Goal: Task Accomplishment & Management: Complete application form

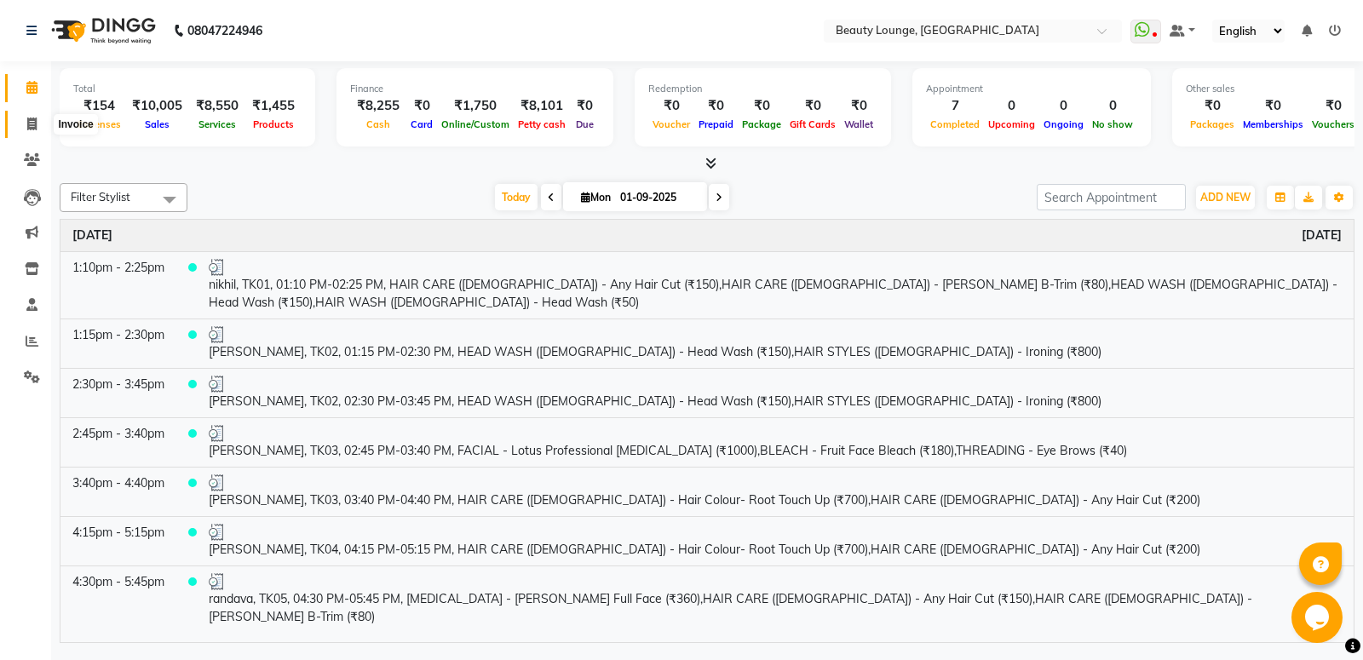
click at [33, 126] on icon at bounding box center [31, 124] width 9 height 13
select select "service"
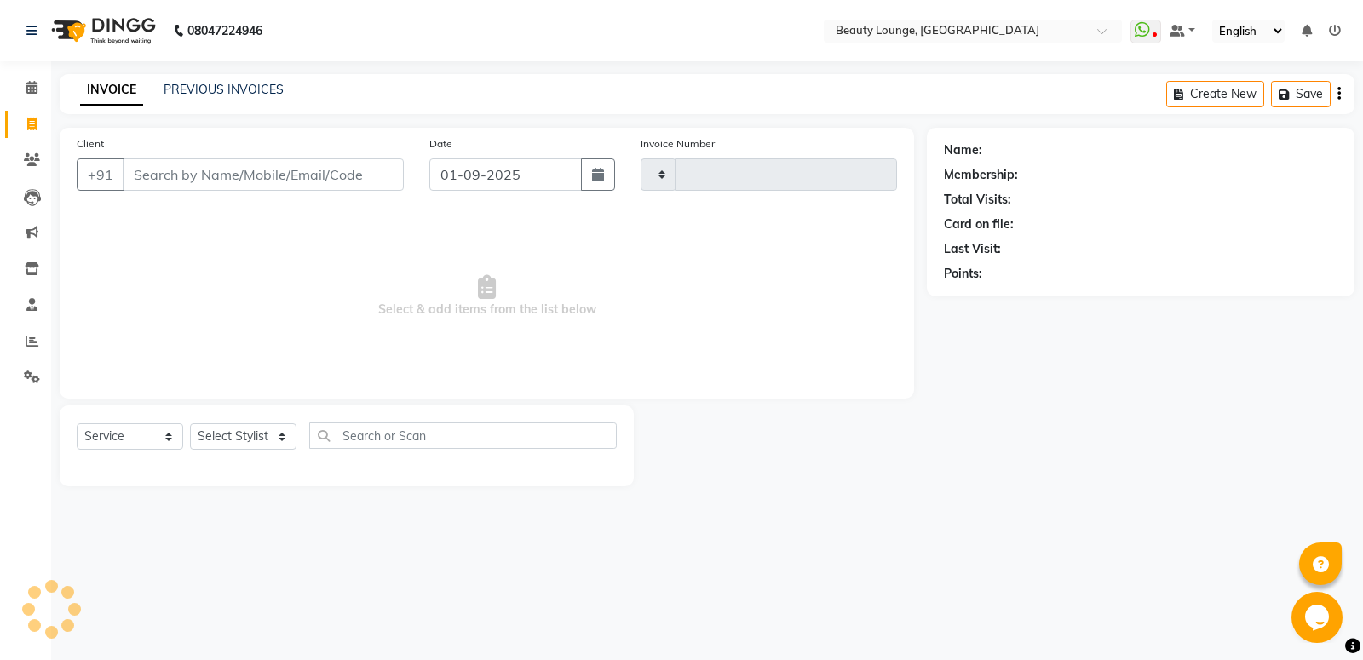
click at [320, 179] on input "Client" at bounding box center [263, 174] width 281 height 32
type input "0771"
select select "649"
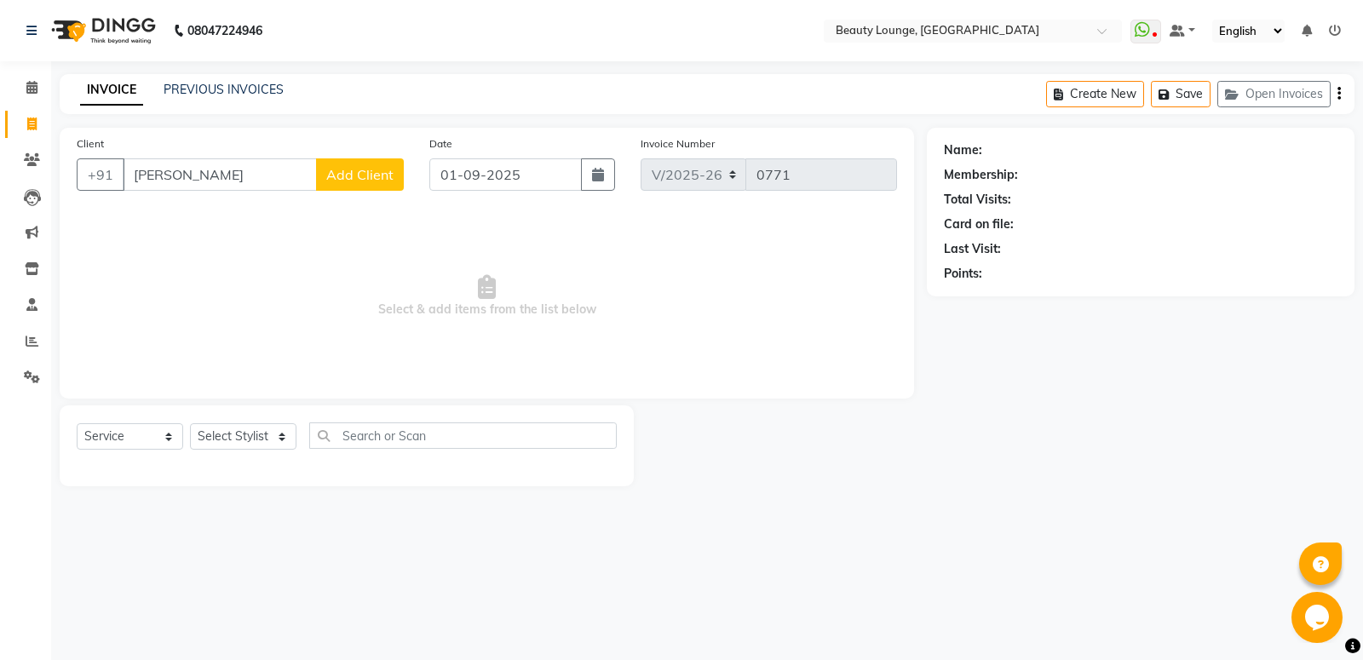
type input "bhupin"
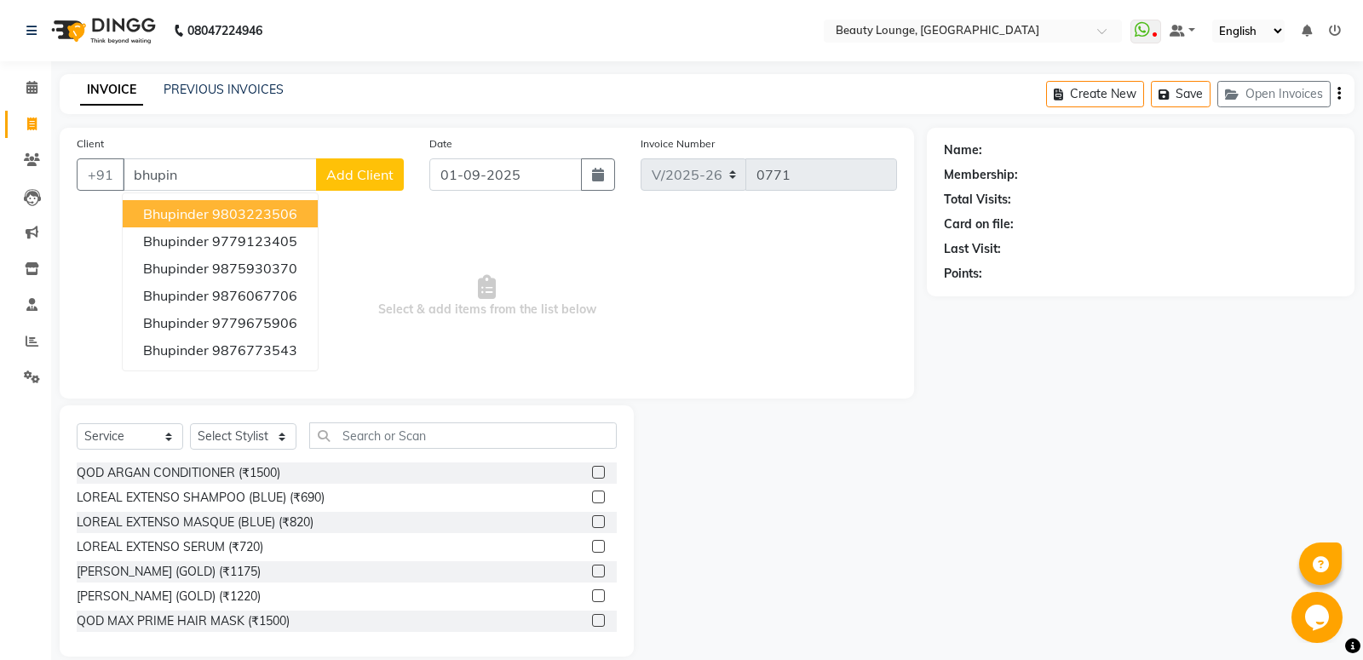
select select "product"
click at [253, 224] on button "bhupinder 9803223506" at bounding box center [220, 213] width 195 height 27
type input "9803223506"
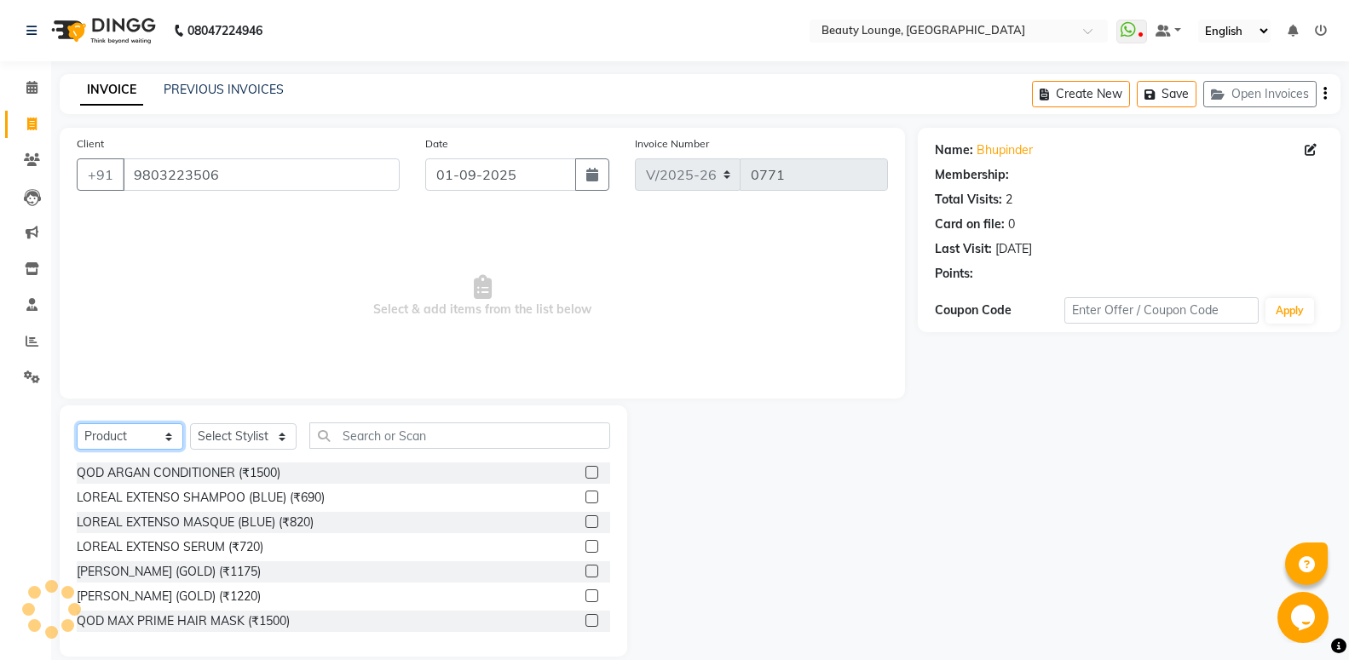
click at [153, 442] on select "Select Service Product Membership Package Voucher Prepaid Gift Card" at bounding box center [130, 437] width 107 height 26
select select "service"
click option "Service" at bounding box center [0, 0] width 0 height 0
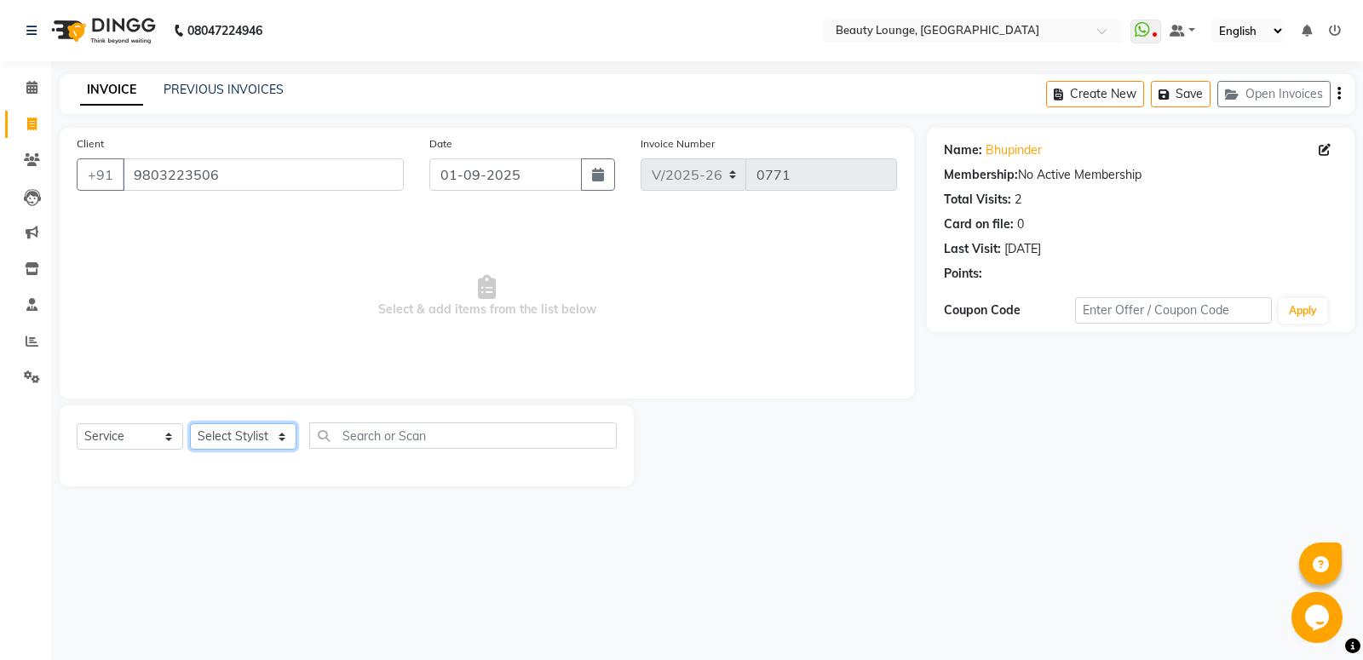
click at [247, 434] on select "Select Stylist aashish aayush balwinder golu jasmeen Loveleen manpreet A neha m…" at bounding box center [243, 437] width 107 height 26
select select "76785"
click option "pankaj" at bounding box center [0, 0] width 0 height 0
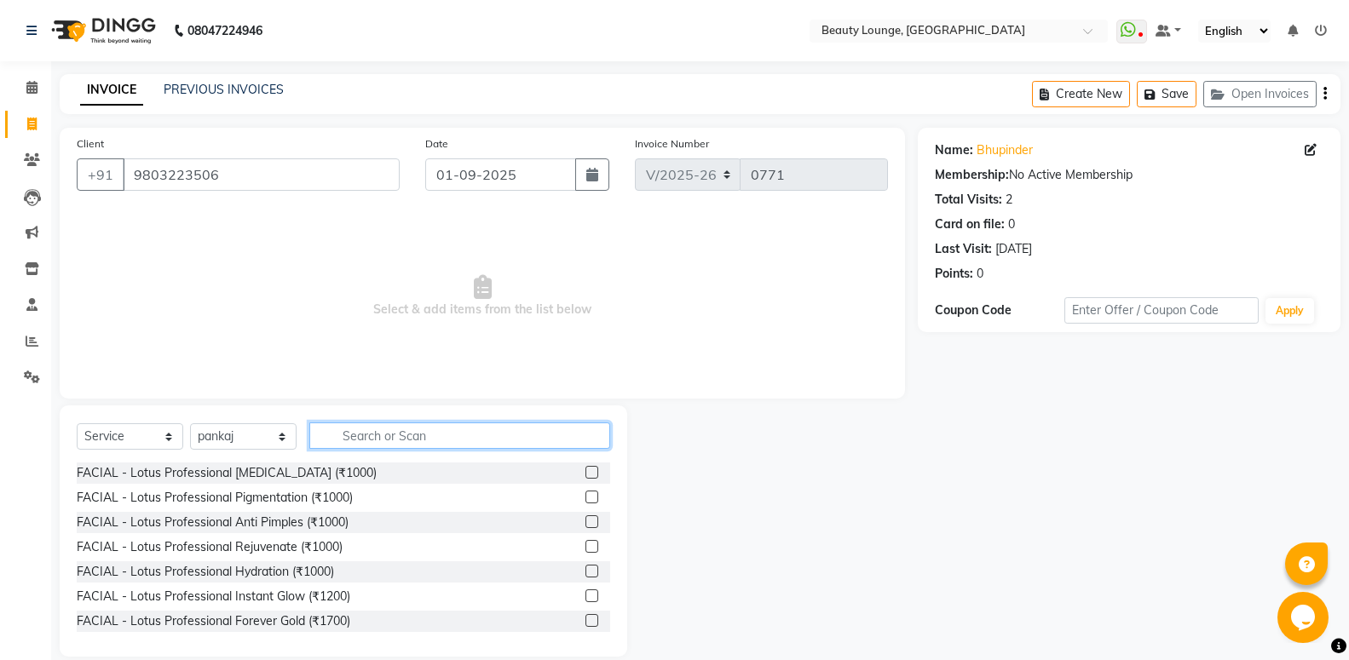
click at [375, 435] on input "text" at bounding box center [459, 436] width 301 height 26
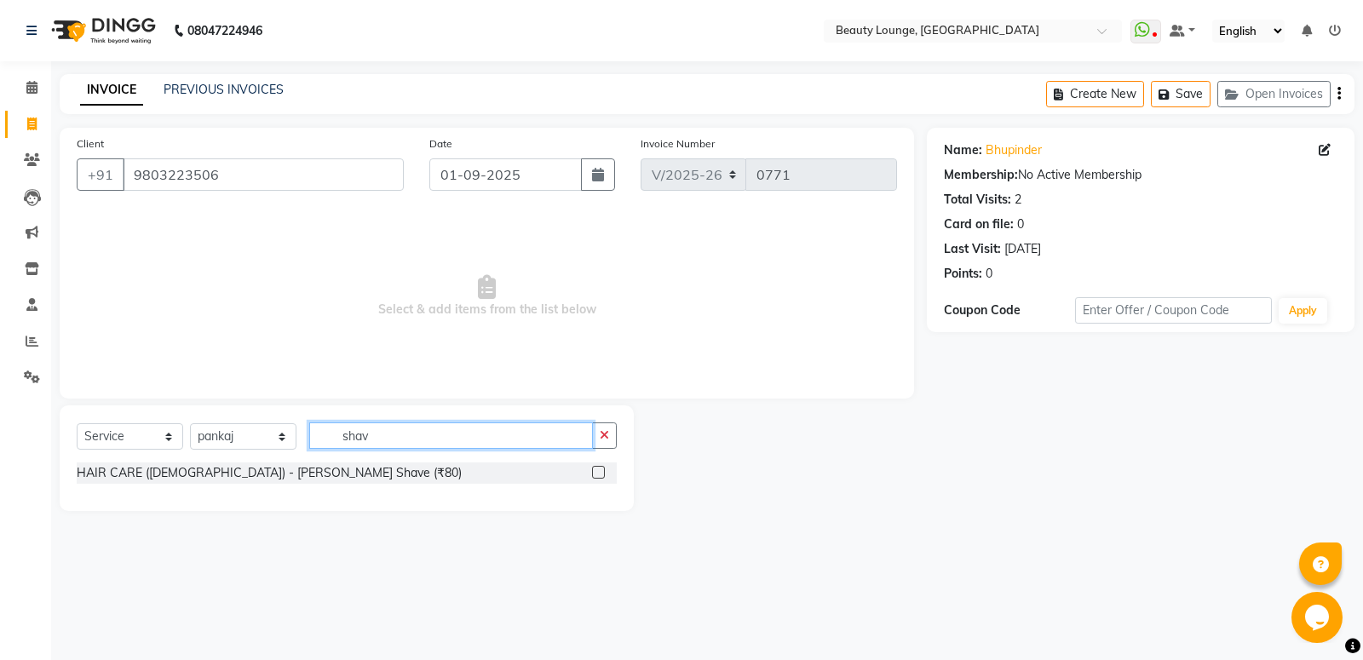
type input "shav"
click at [597, 474] on label at bounding box center [598, 472] width 13 height 13
click at [597, 474] on input "checkbox" at bounding box center [597, 473] width 11 height 11
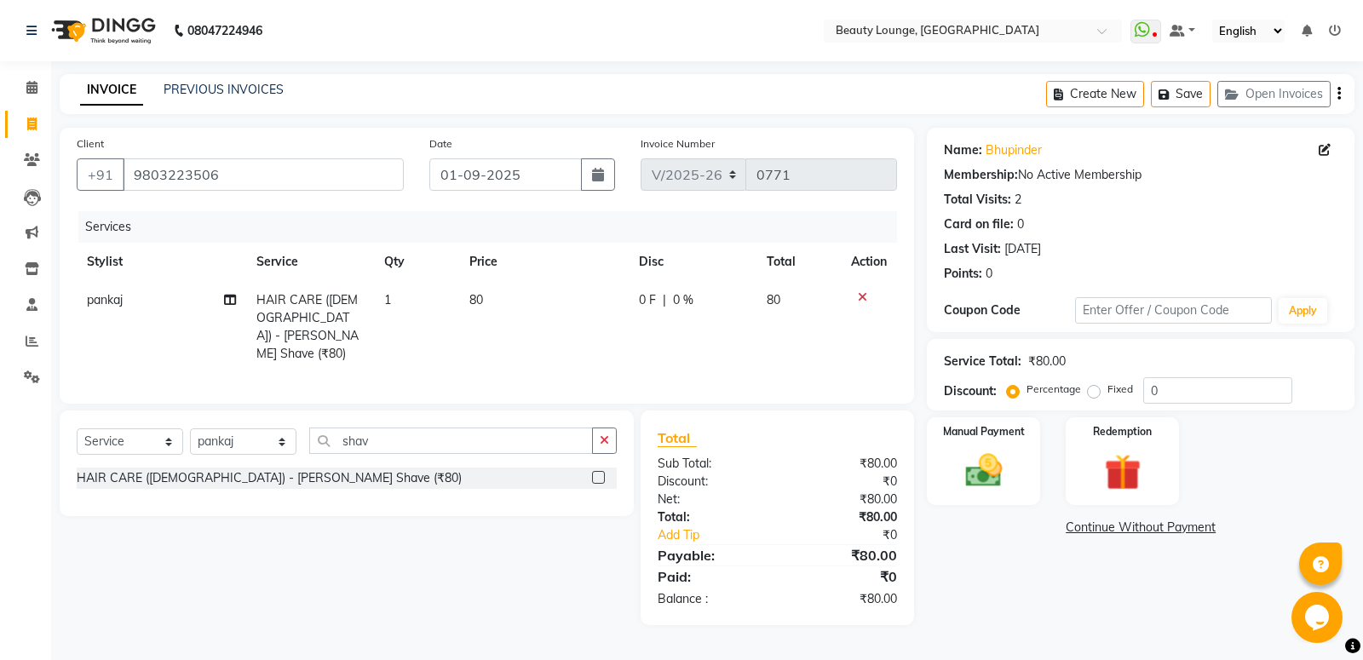
click at [597, 474] on label at bounding box center [598, 477] width 13 height 13
click at [597, 474] on input "checkbox" at bounding box center [597, 478] width 11 height 11
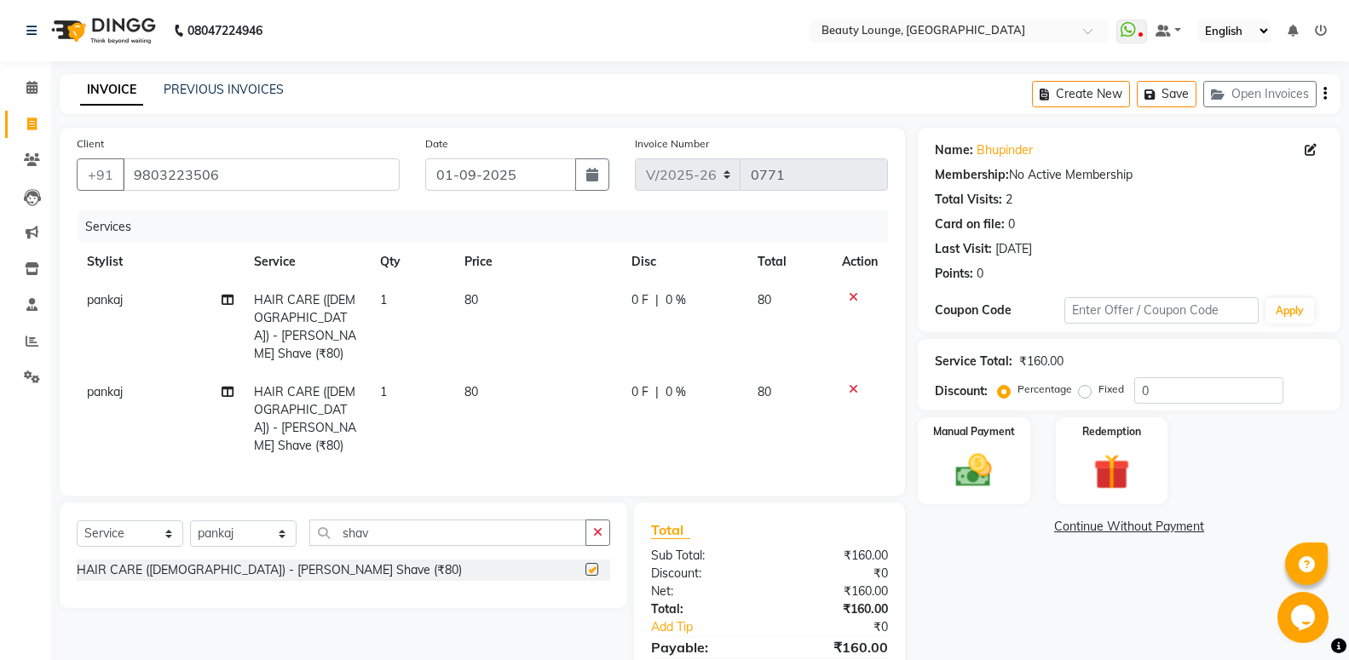
checkbox input "false"
click at [516, 296] on td "80" at bounding box center [537, 327] width 167 height 92
select select "76785"
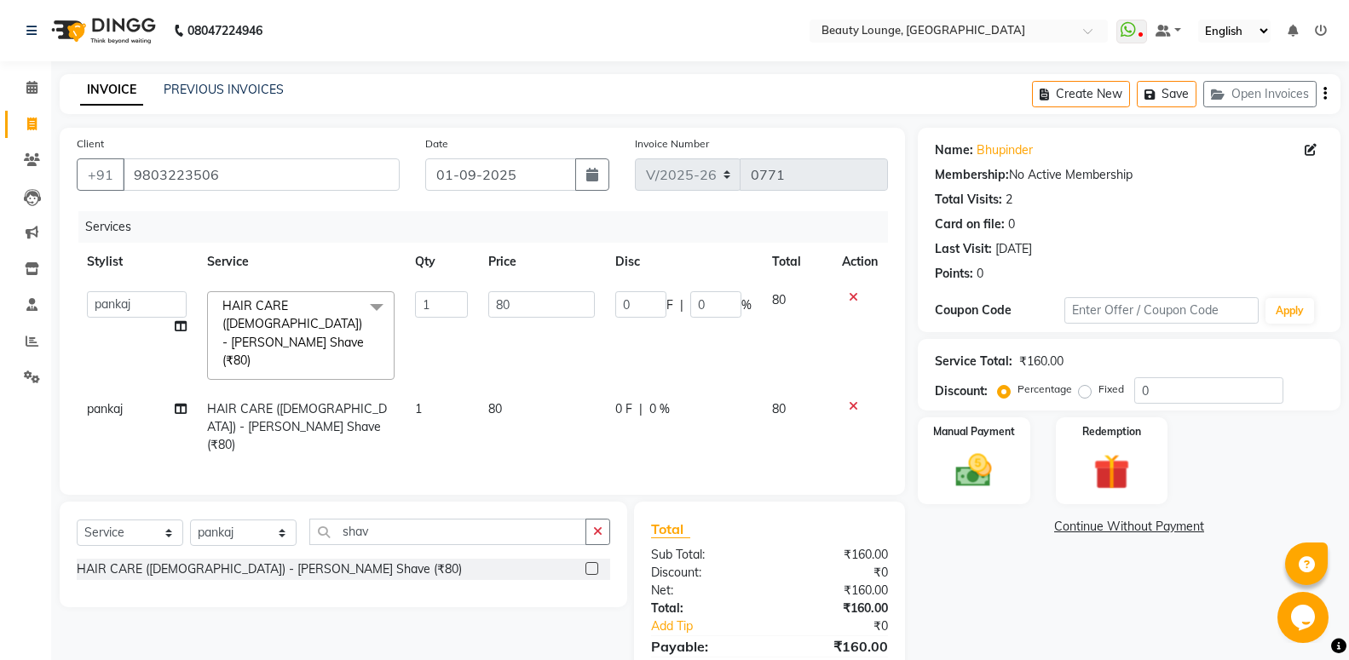
click at [851, 400] on icon at bounding box center [853, 406] width 9 height 12
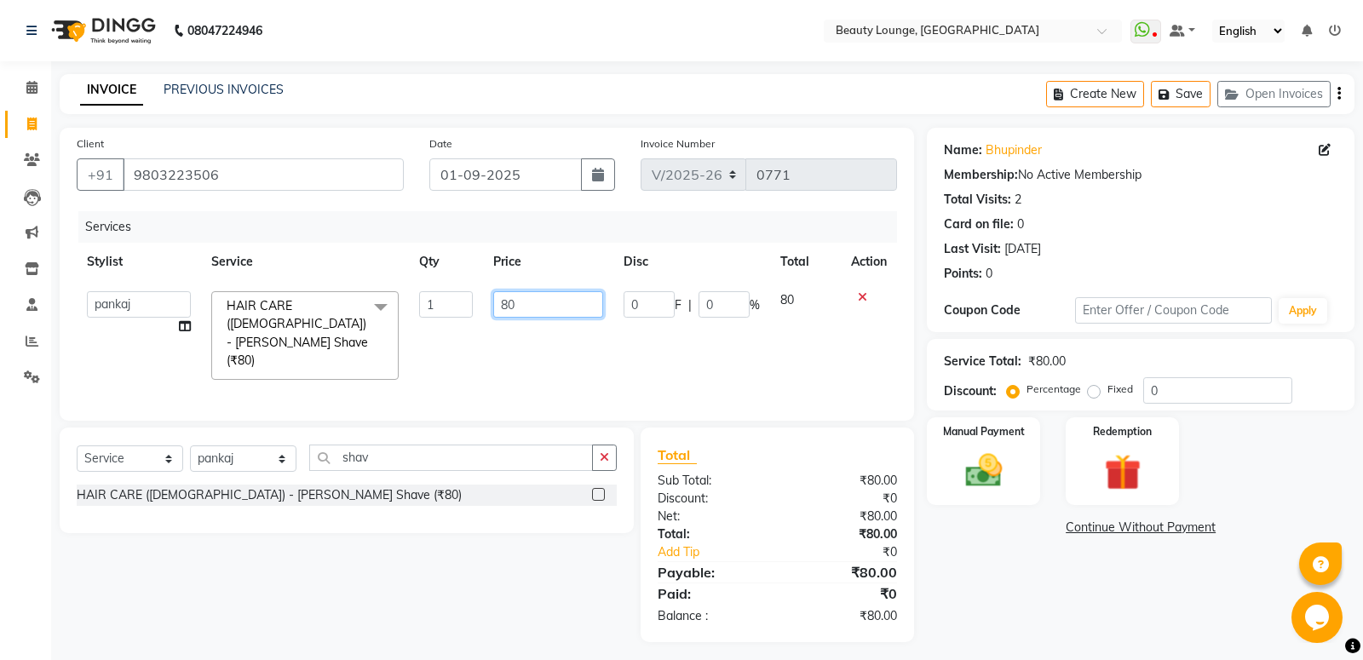
click at [502, 303] on input "80" at bounding box center [548, 304] width 110 height 26
click at [521, 302] on input "80" at bounding box center [548, 304] width 110 height 26
type input "8"
type input "150"
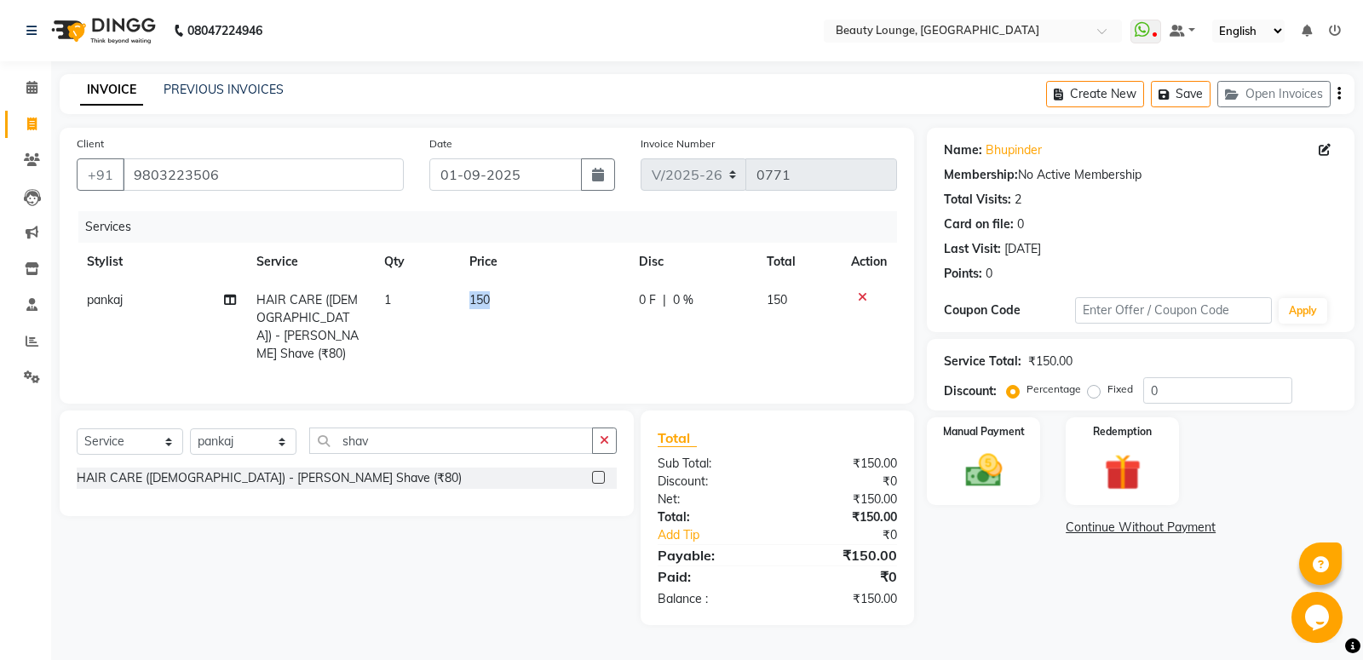
click at [527, 341] on td "150" at bounding box center [544, 327] width 170 height 92
select select "76785"
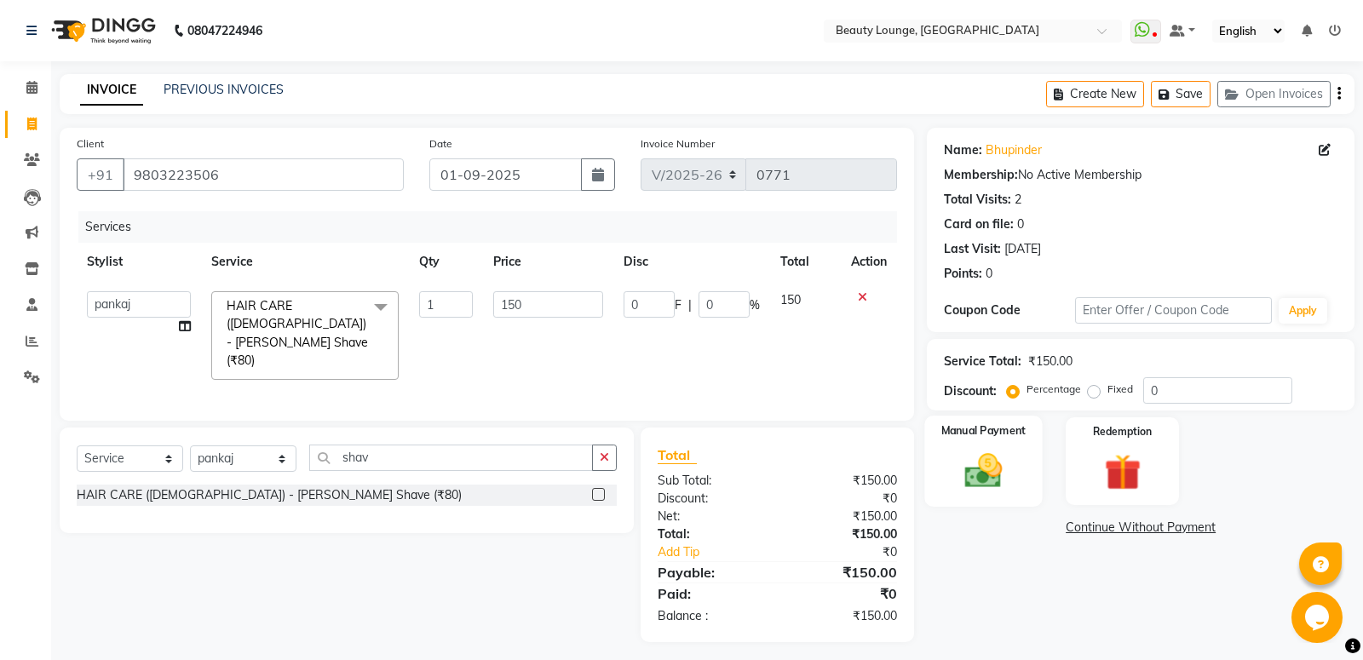
click at [989, 475] on img at bounding box center [984, 470] width 61 height 43
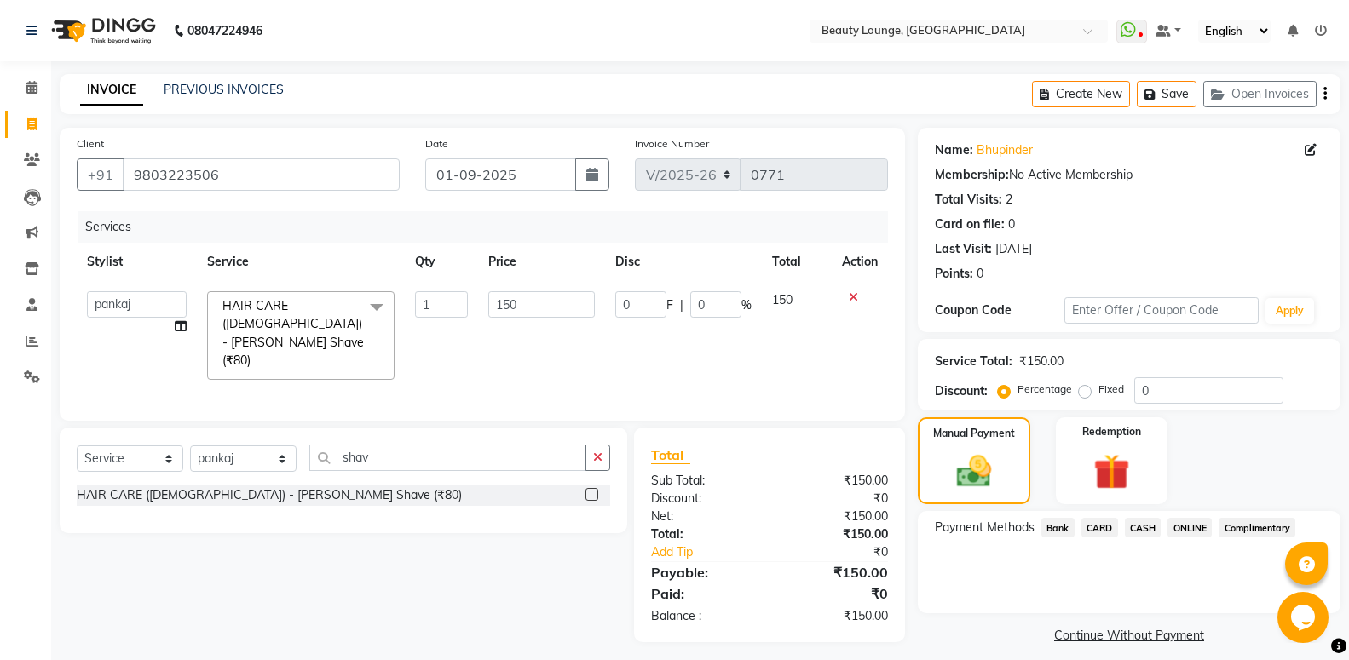
click at [1138, 530] on span "CASH" at bounding box center [1143, 528] width 37 height 20
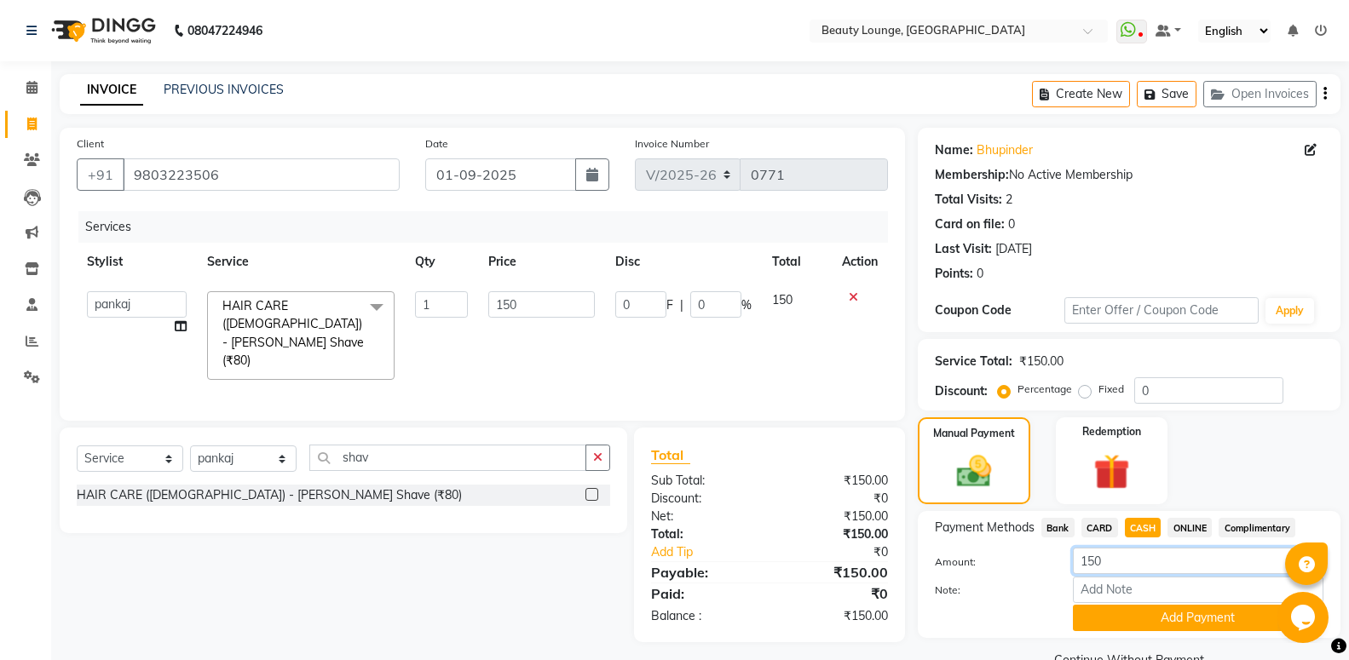
click at [1109, 565] on input "150" at bounding box center [1198, 561] width 251 height 26
type input "100"
click at [1148, 617] on button "Add Payment" at bounding box center [1198, 618] width 251 height 26
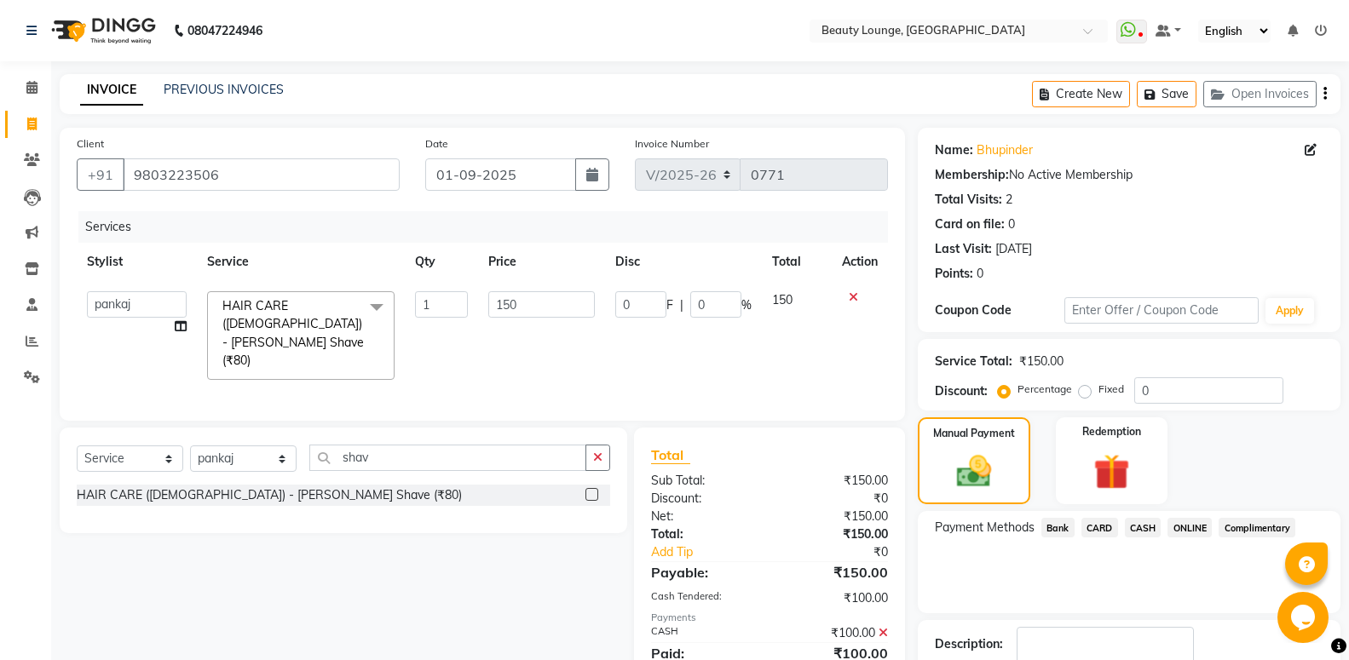
click at [1190, 525] on span "ONLINE" at bounding box center [1189, 528] width 44 height 20
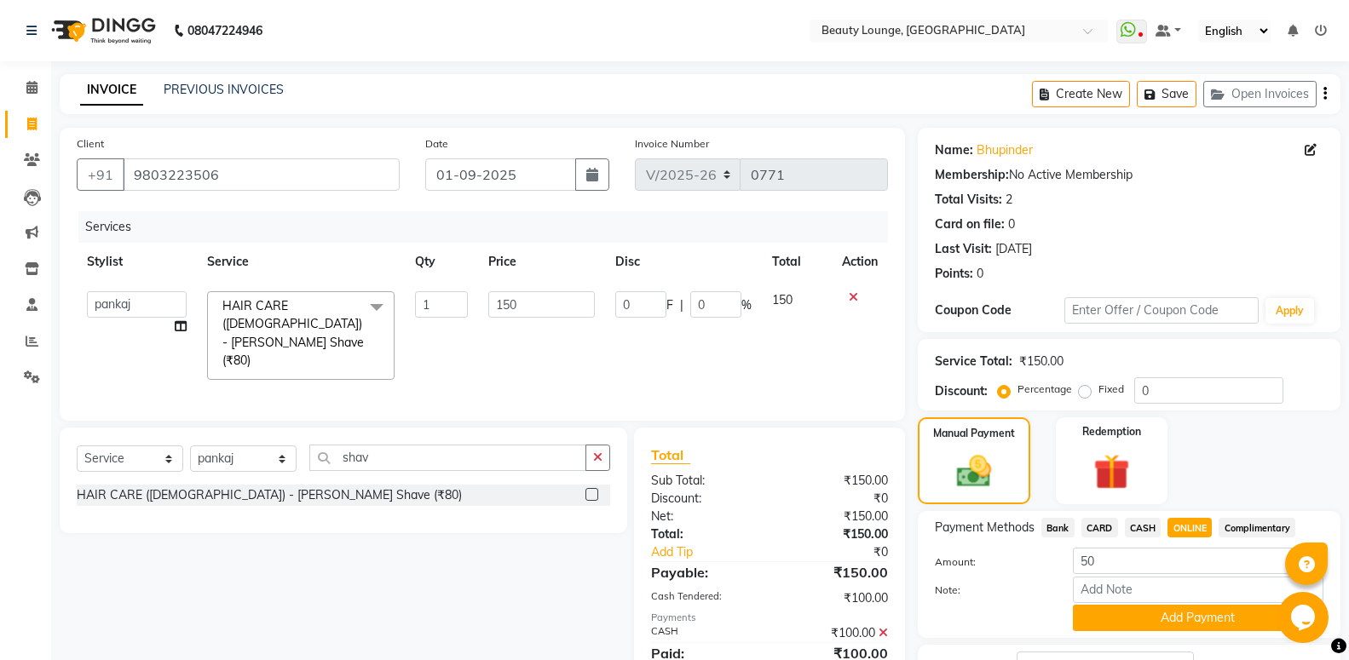
scroll to position [129, 0]
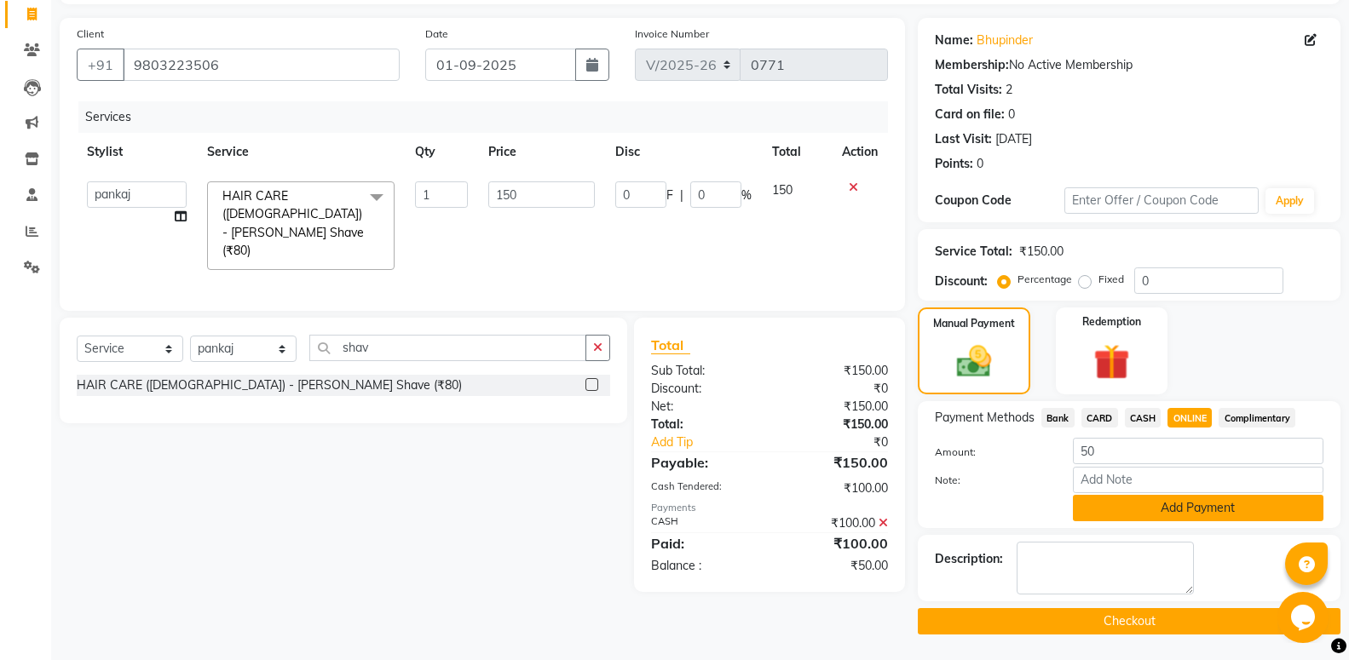
click at [1173, 495] on button "Add Payment" at bounding box center [1198, 508] width 251 height 26
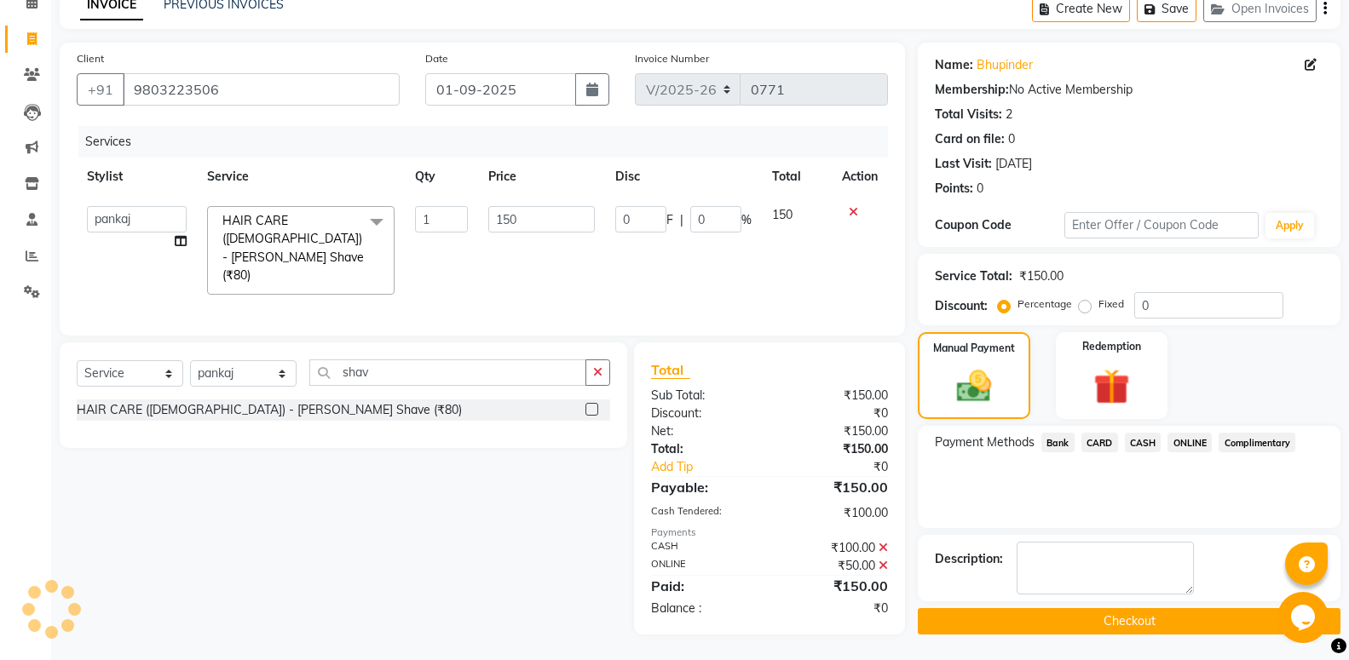
scroll to position [105, 0]
click at [1028, 619] on button "Checkout" at bounding box center [1129, 621] width 423 height 26
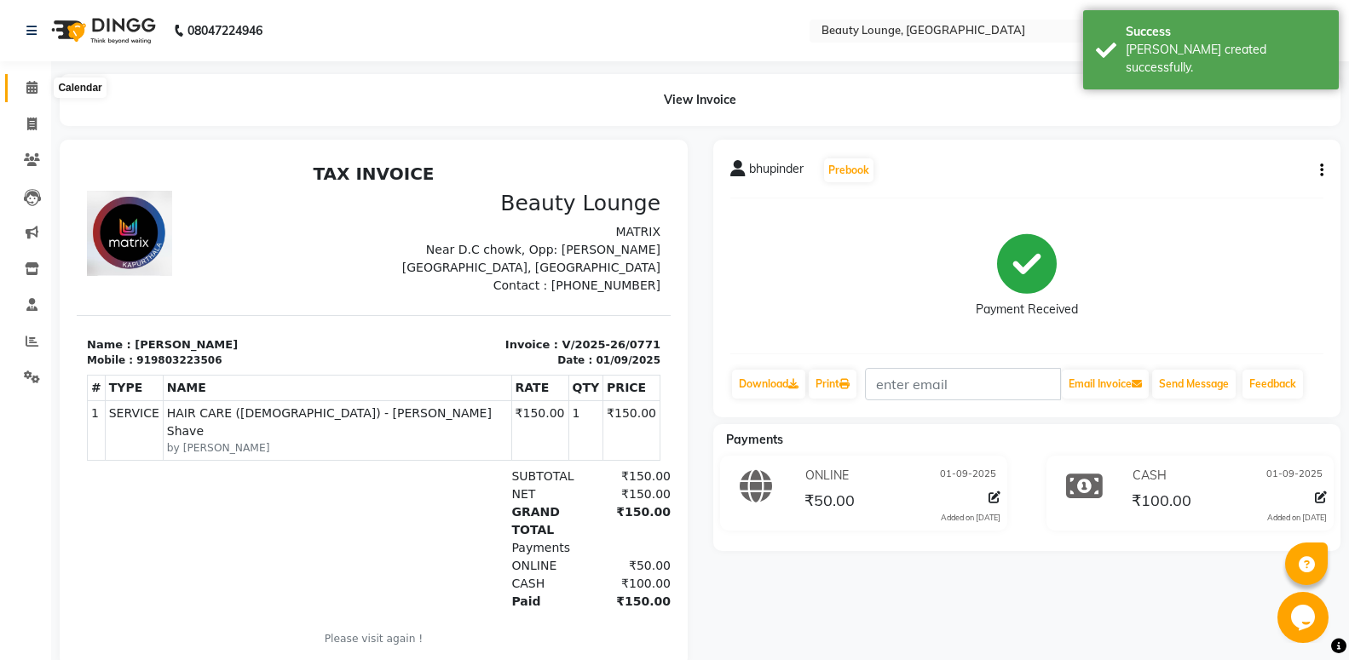
click at [26, 91] on span at bounding box center [32, 88] width 30 height 20
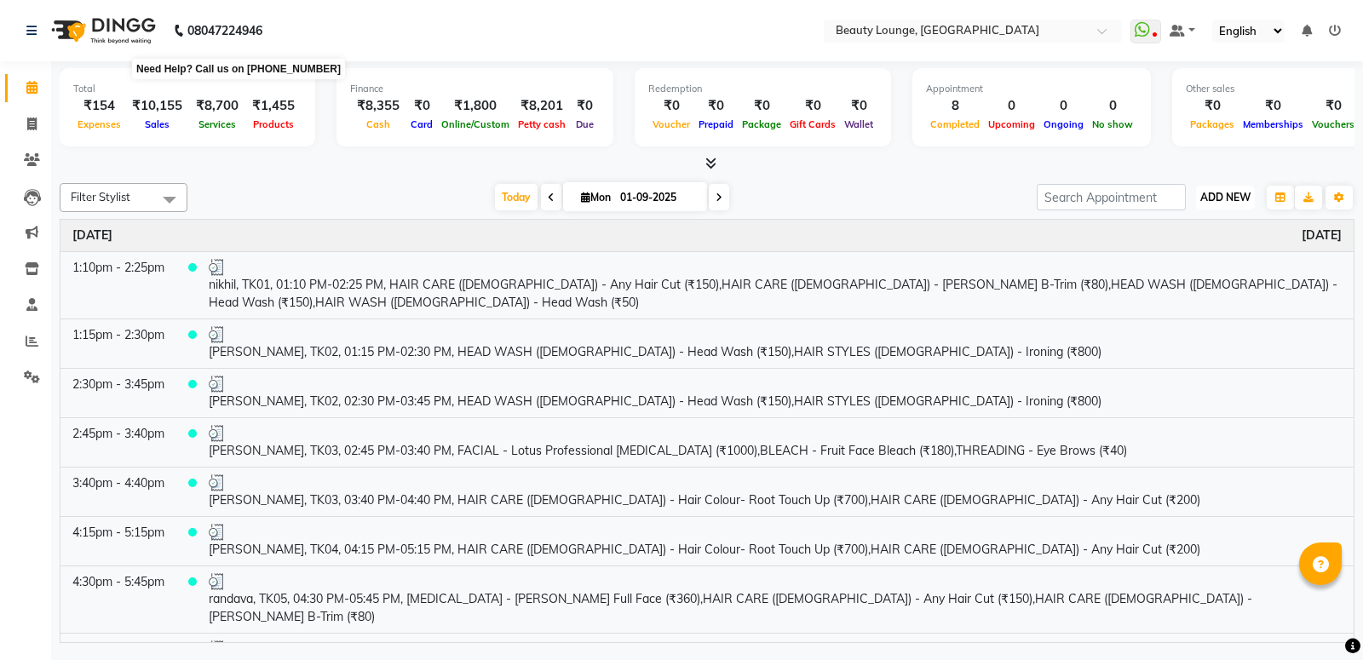
click at [1218, 197] on span "ADD NEW" at bounding box center [1226, 197] width 50 height 13
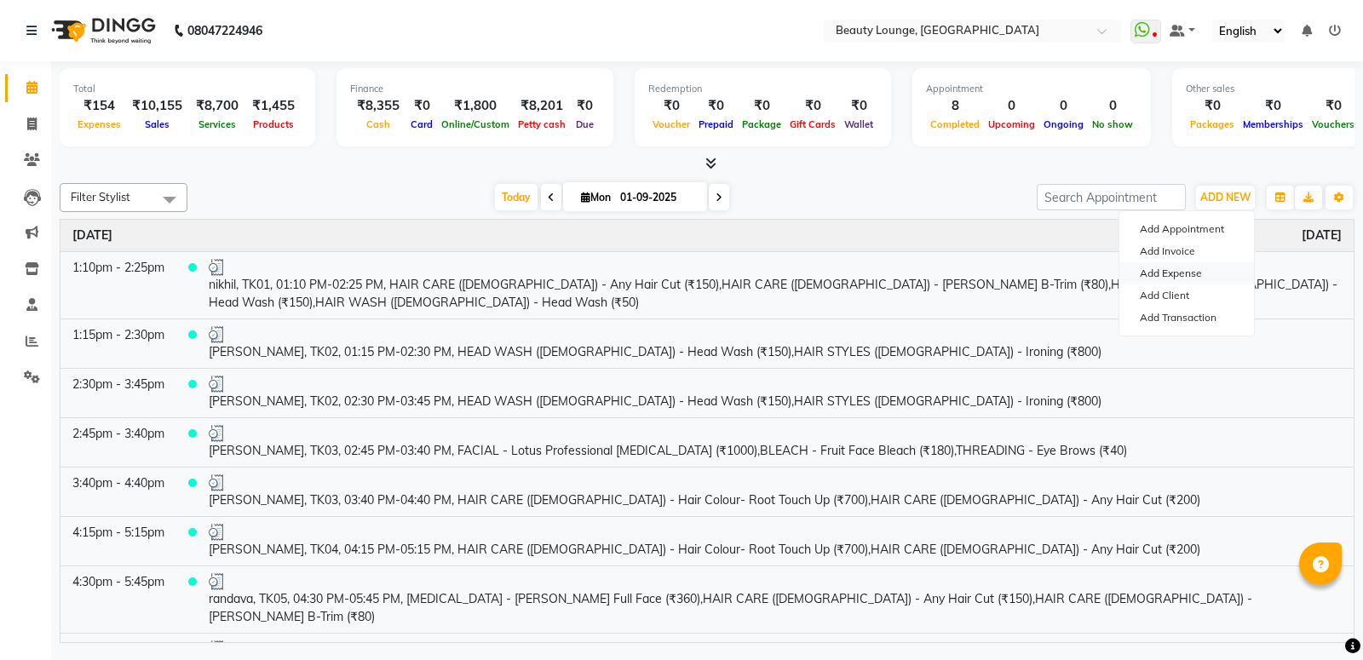
click at [1191, 267] on link "Add Expense" at bounding box center [1187, 273] width 135 height 22
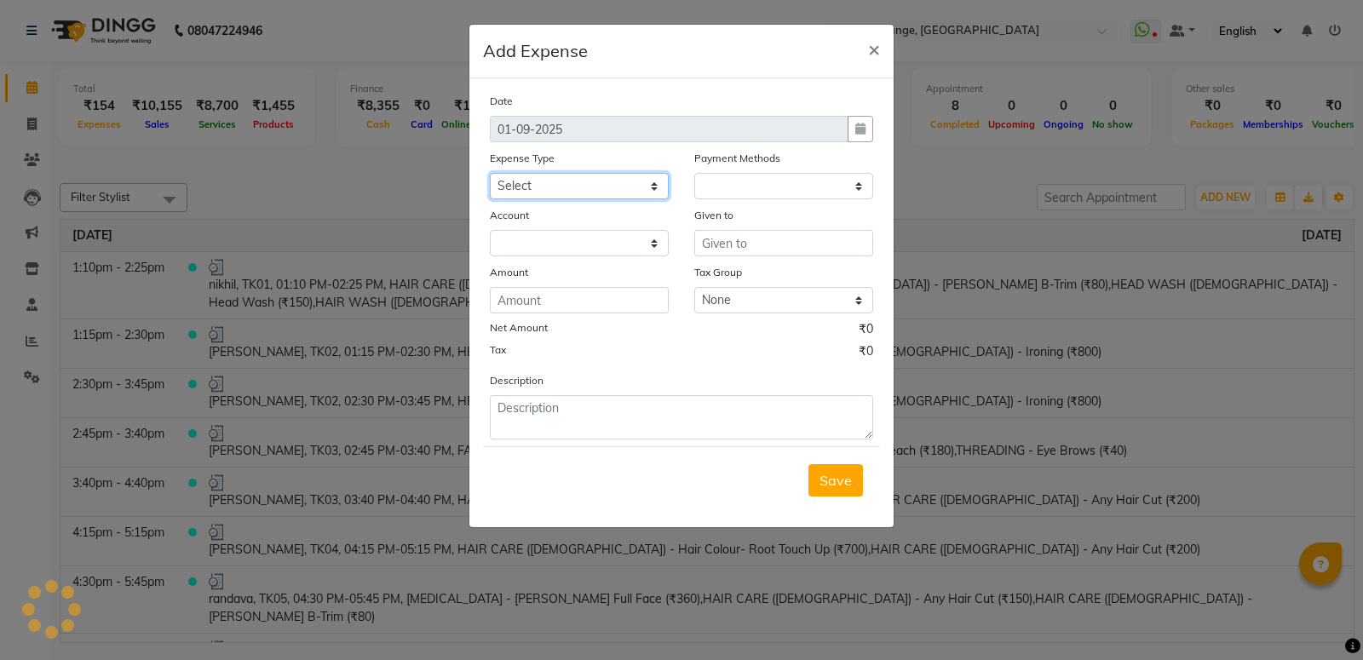
click at [600, 182] on select "Select Advance Salary Bank charges Car maintenance Cash transfer to bank Cash t…" at bounding box center [579, 186] width 179 height 26
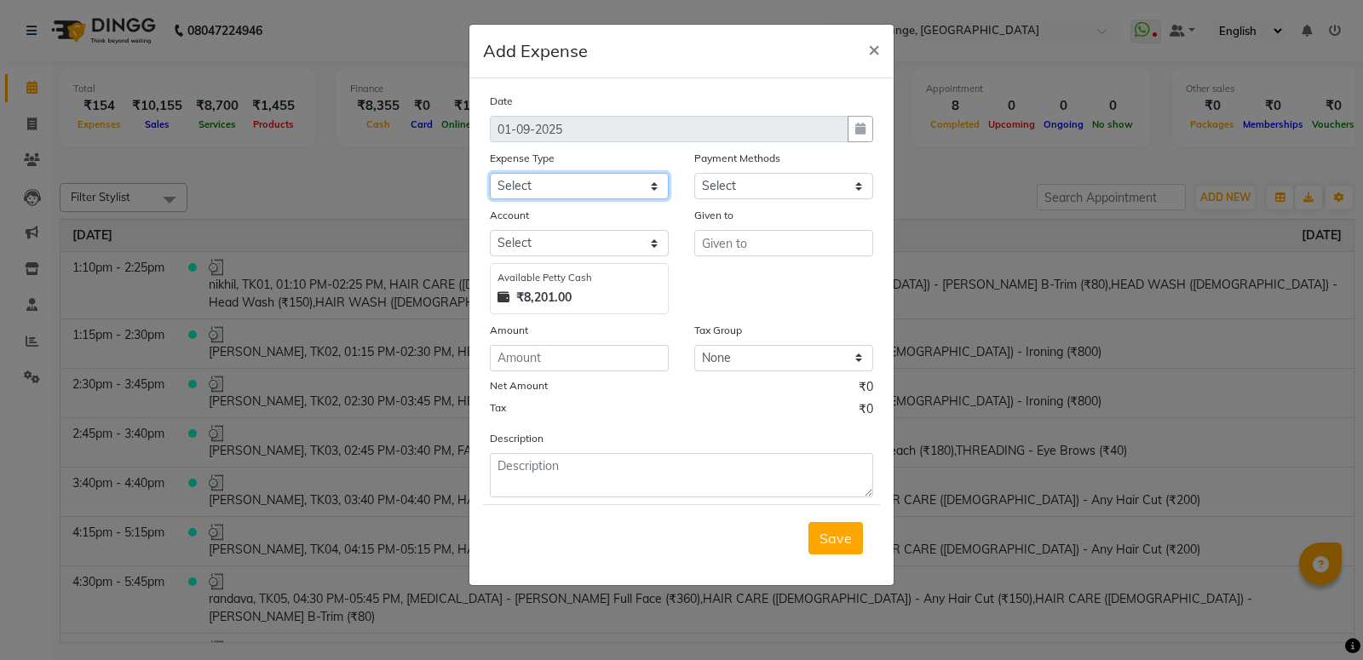
select select "1"
select select "2528"
select select "13"
click option "Cash transfer to hub" at bounding box center [0, 0] width 0 height 0
click at [712, 255] on input "text" at bounding box center [783, 243] width 179 height 26
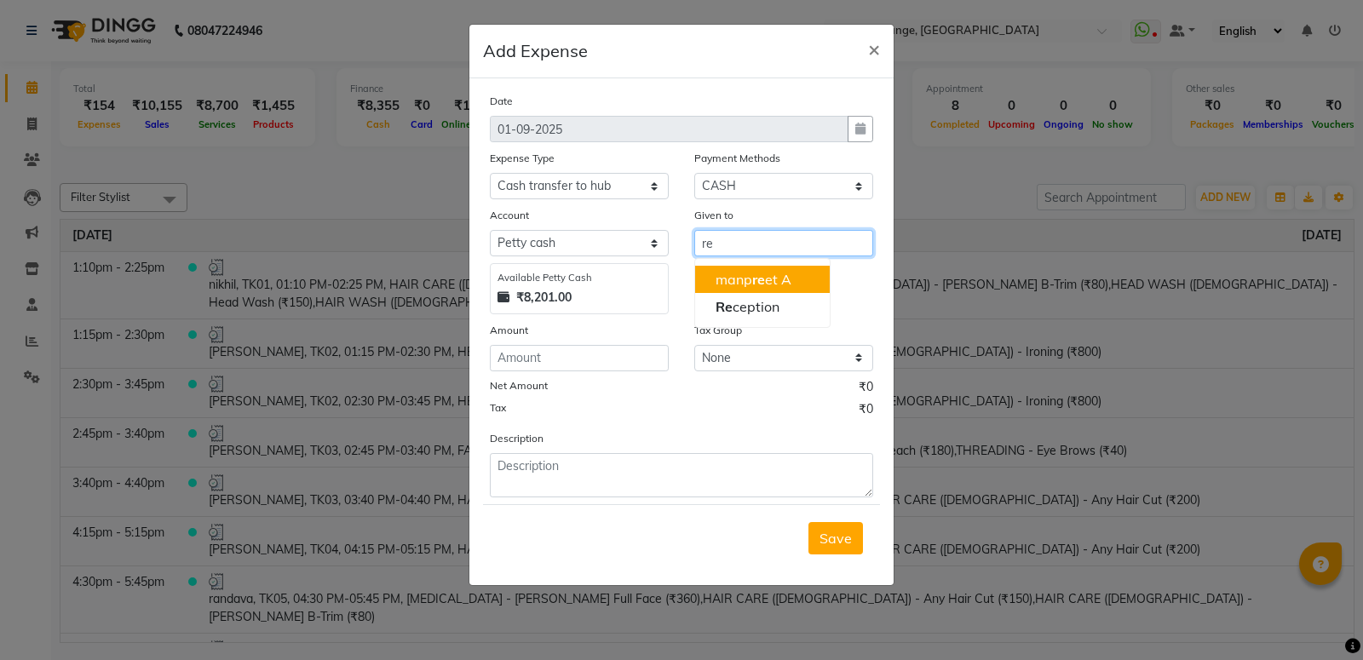
click at [734, 240] on input "re" at bounding box center [783, 243] width 179 height 26
type input "r"
click at [762, 290] on button "neh a mam" at bounding box center [762, 279] width 135 height 27
type input "neha mam"
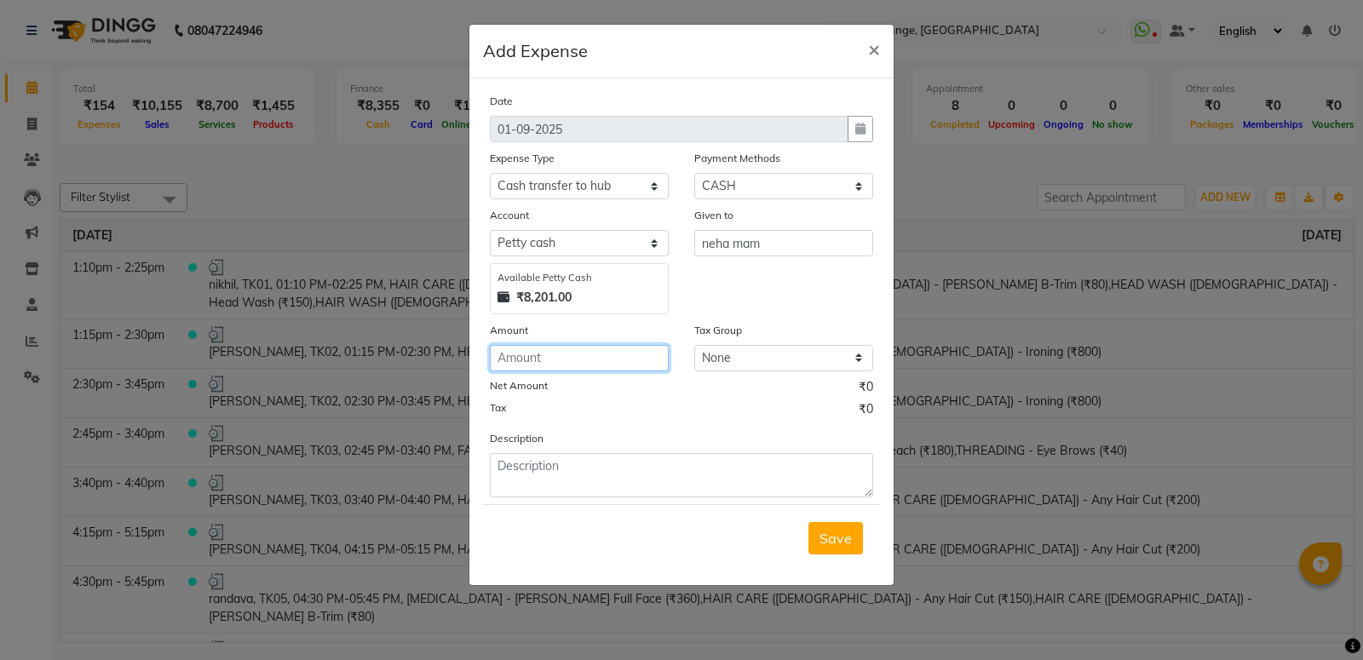
click at [535, 349] on input "number" at bounding box center [579, 358] width 179 height 26
type input "8201"
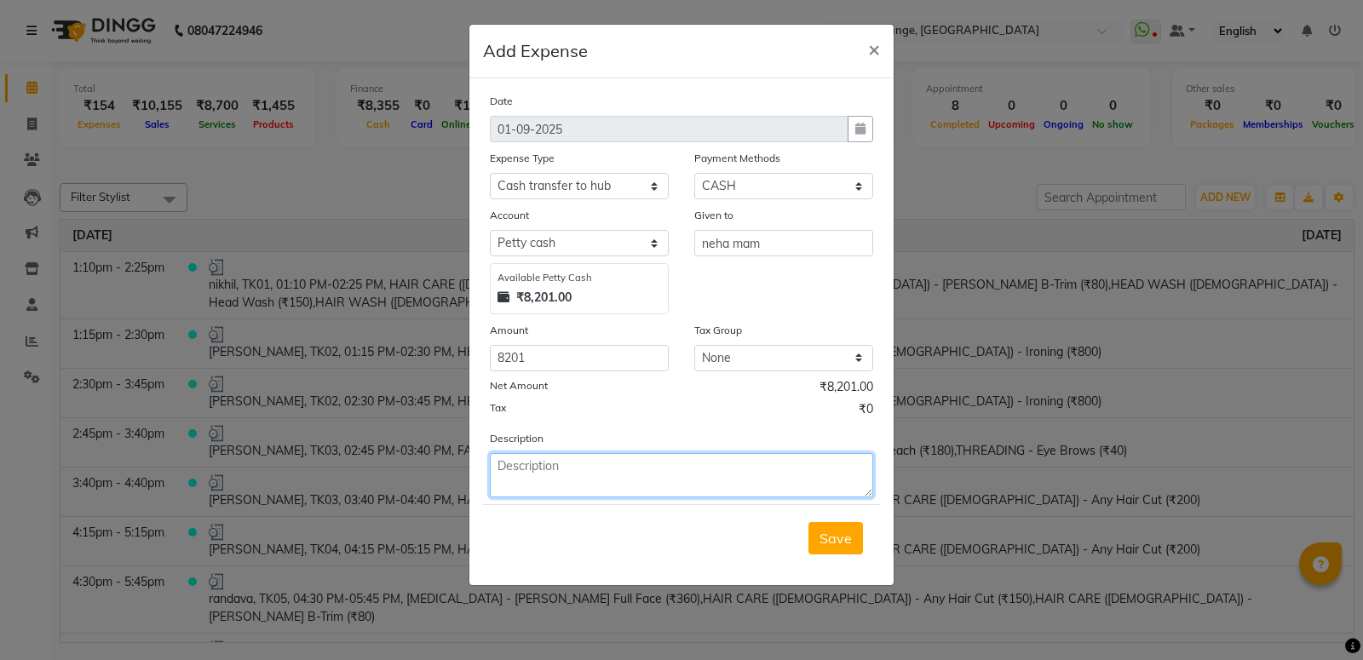
click at [568, 459] on textarea at bounding box center [681, 475] width 383 height 44
type textarea "pettycash"
click at [819, 551] on button "Save" at bounding box center [836, 538] width 55 height 32
